Goal: Navigation & Orientation: Find specific page/section

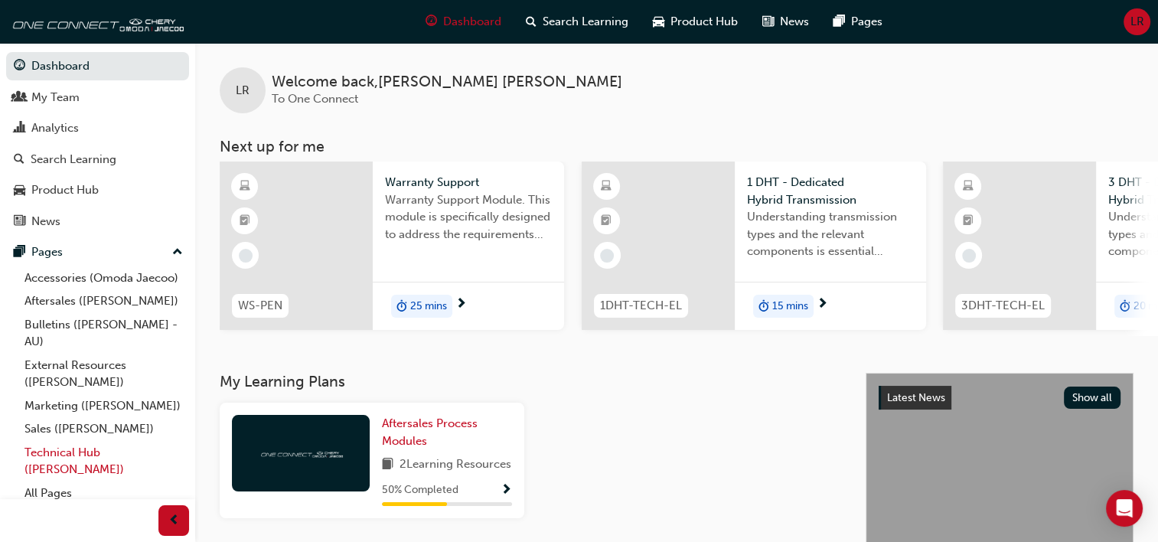
click at [67, 478] on link "Technical Hub ([PERSON_NAME])" at bounding box center [103, 461] width 171 height 41
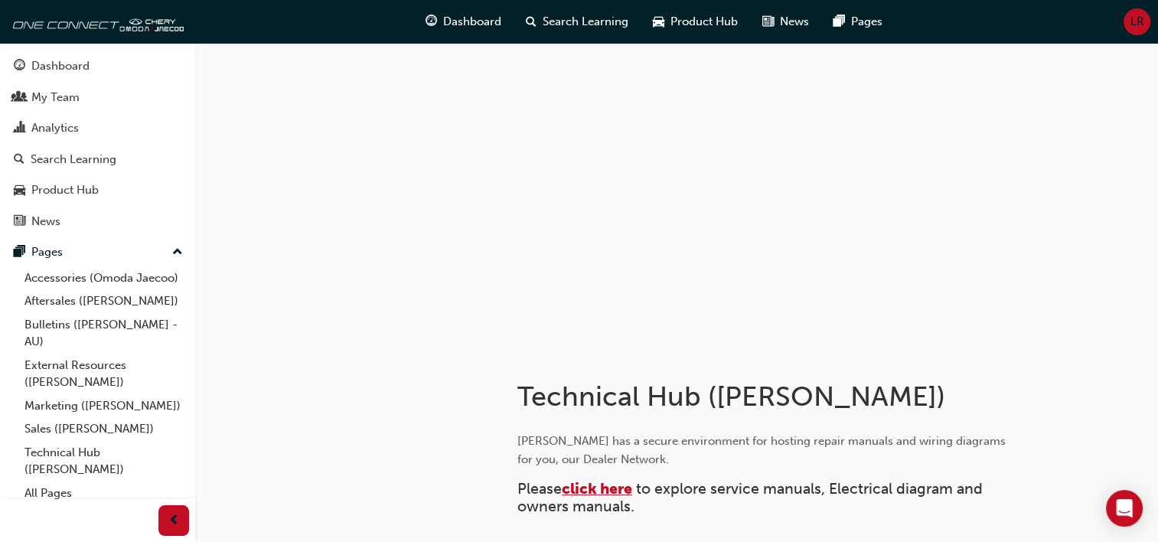
click at [607, 492] on span "click here" at bounding box center [597, 489] width 70 height 18
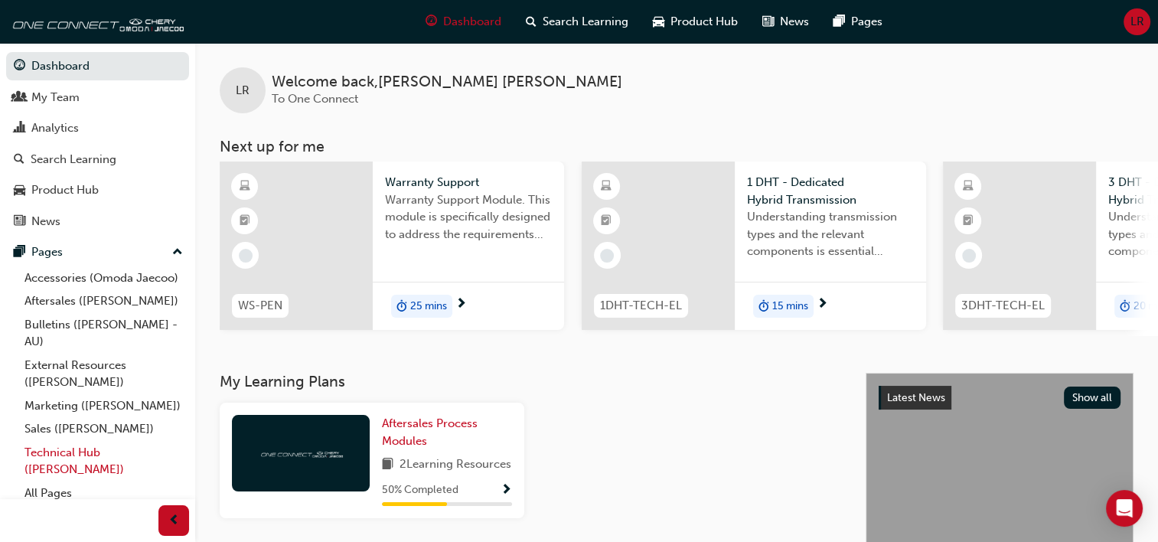
click at [55, 481] on link "Technical Hub ([PERSON_NAME])" at bounding box center [103, 461] width 171 height 41
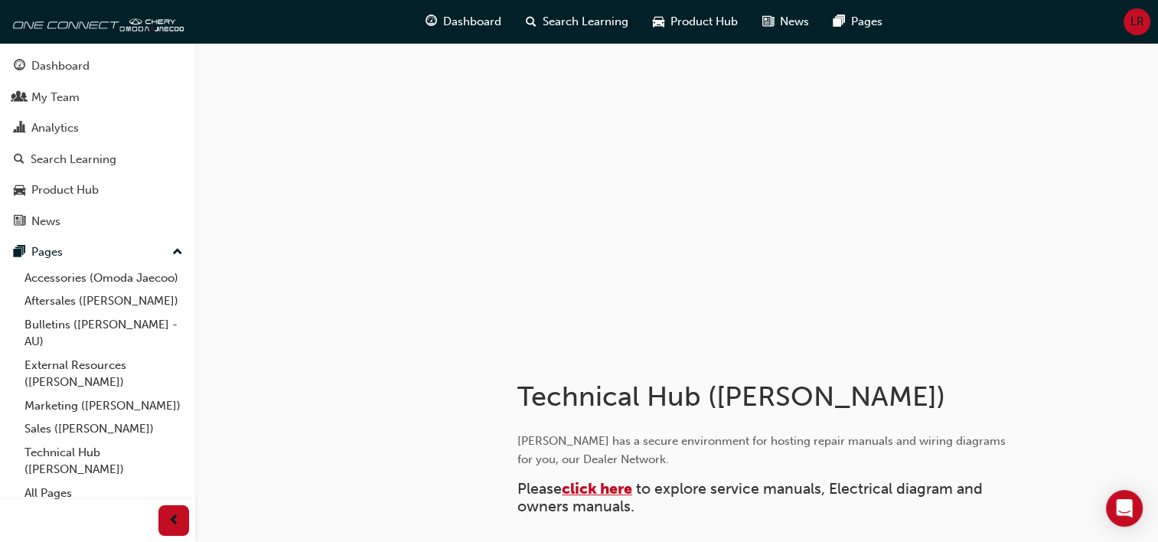
click at [592, 487] on span "click here" at bounding box center [597, 489] width 70 height 18
